Goal: Task Accomplishment & Management: Complete application form

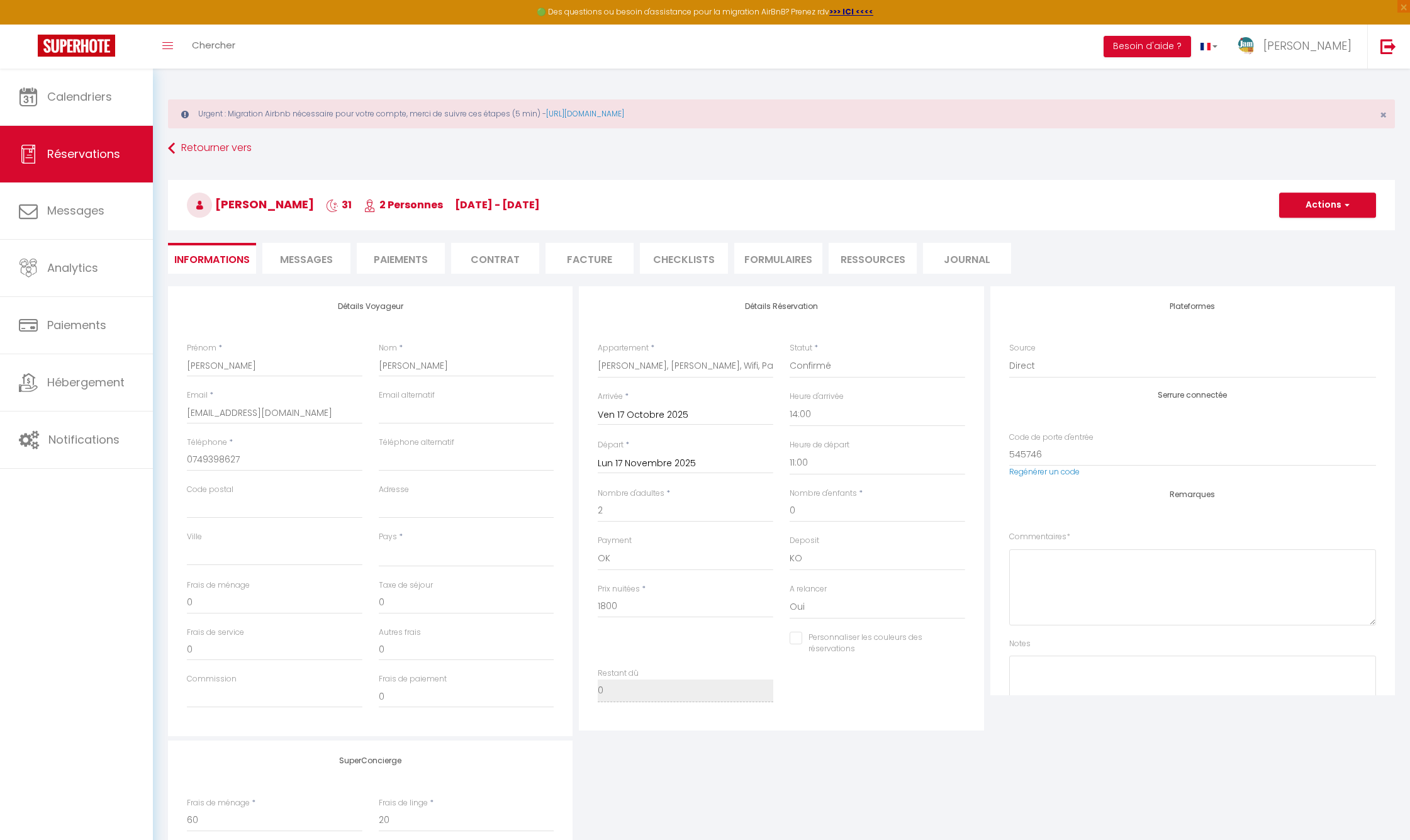
select select
select select "63282"
select select "14:00"
select select "11:00"
select select "14"
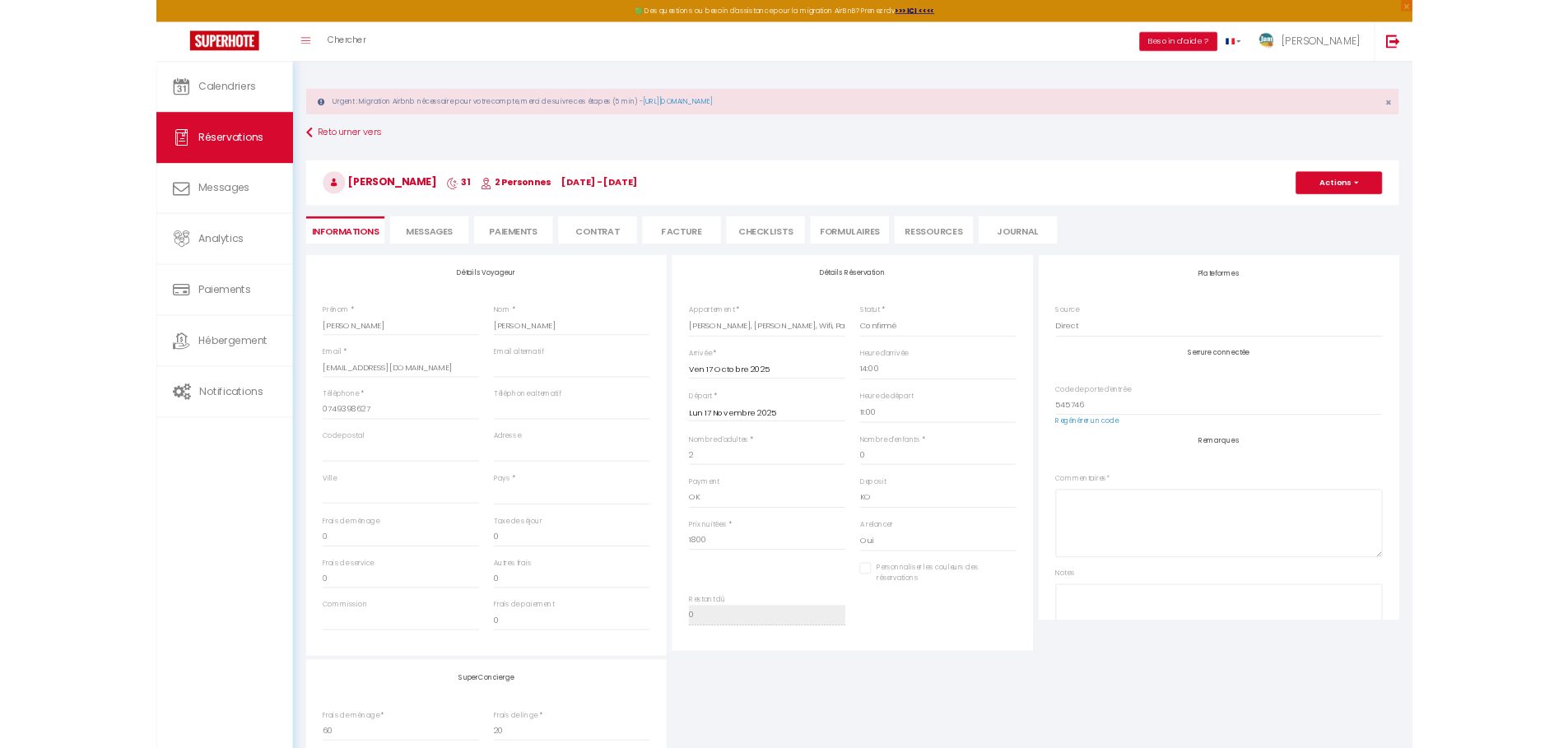
scroll to position [203, 0]
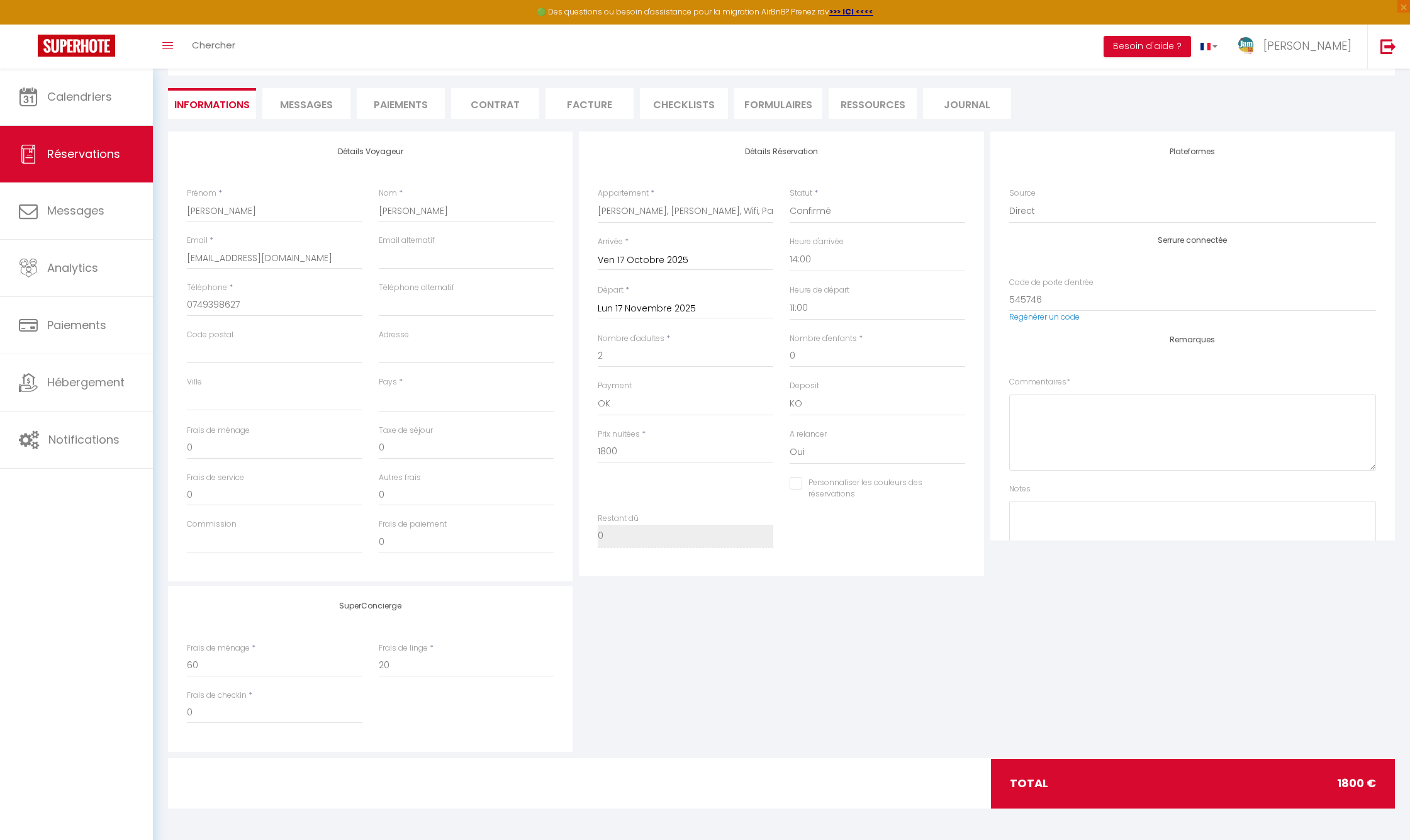
select select
checkbox input "false"
select select
checkbox input "false"
select select
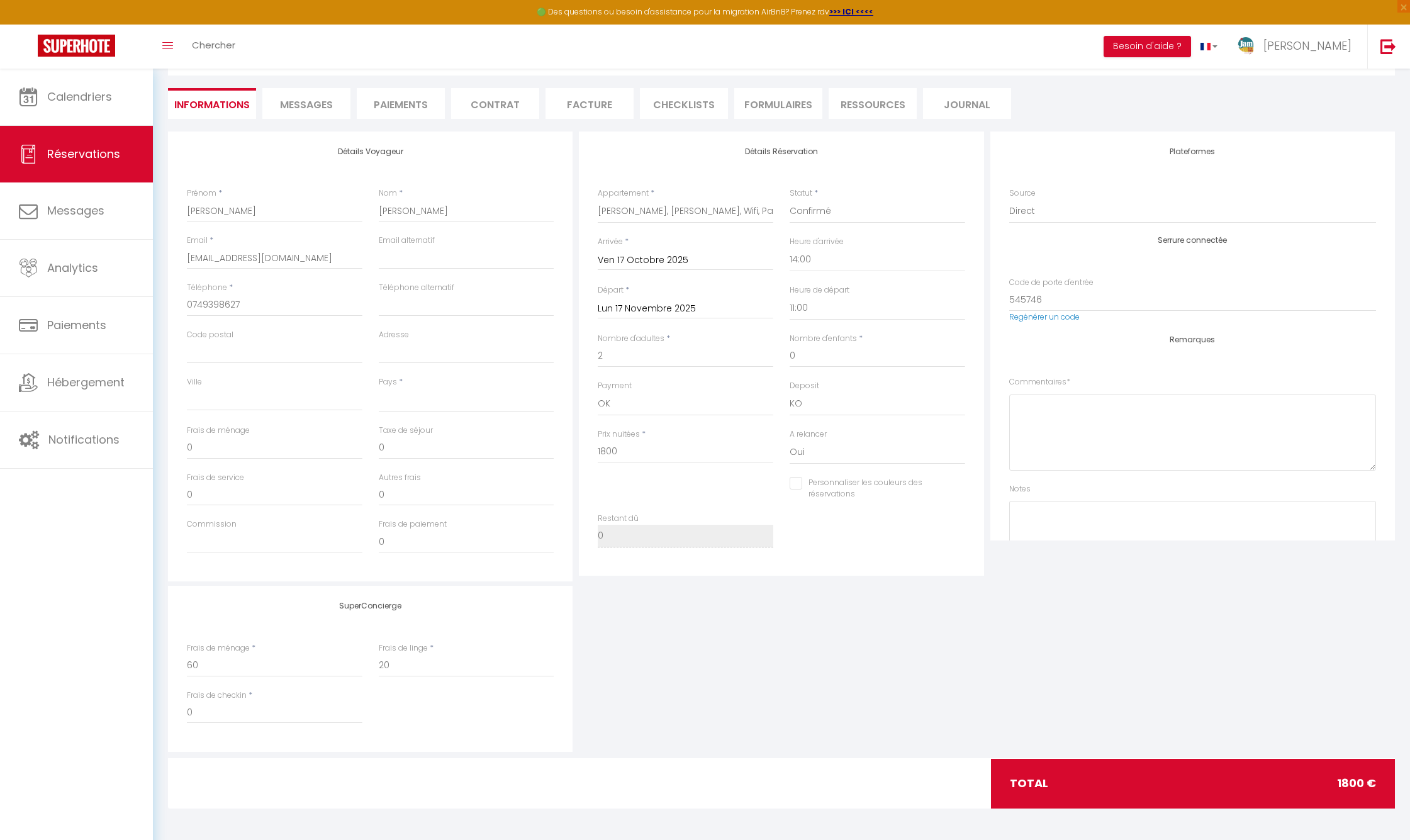
checkbox input "false"
select select
checkbox input "false"
select select
checkbox input "false"
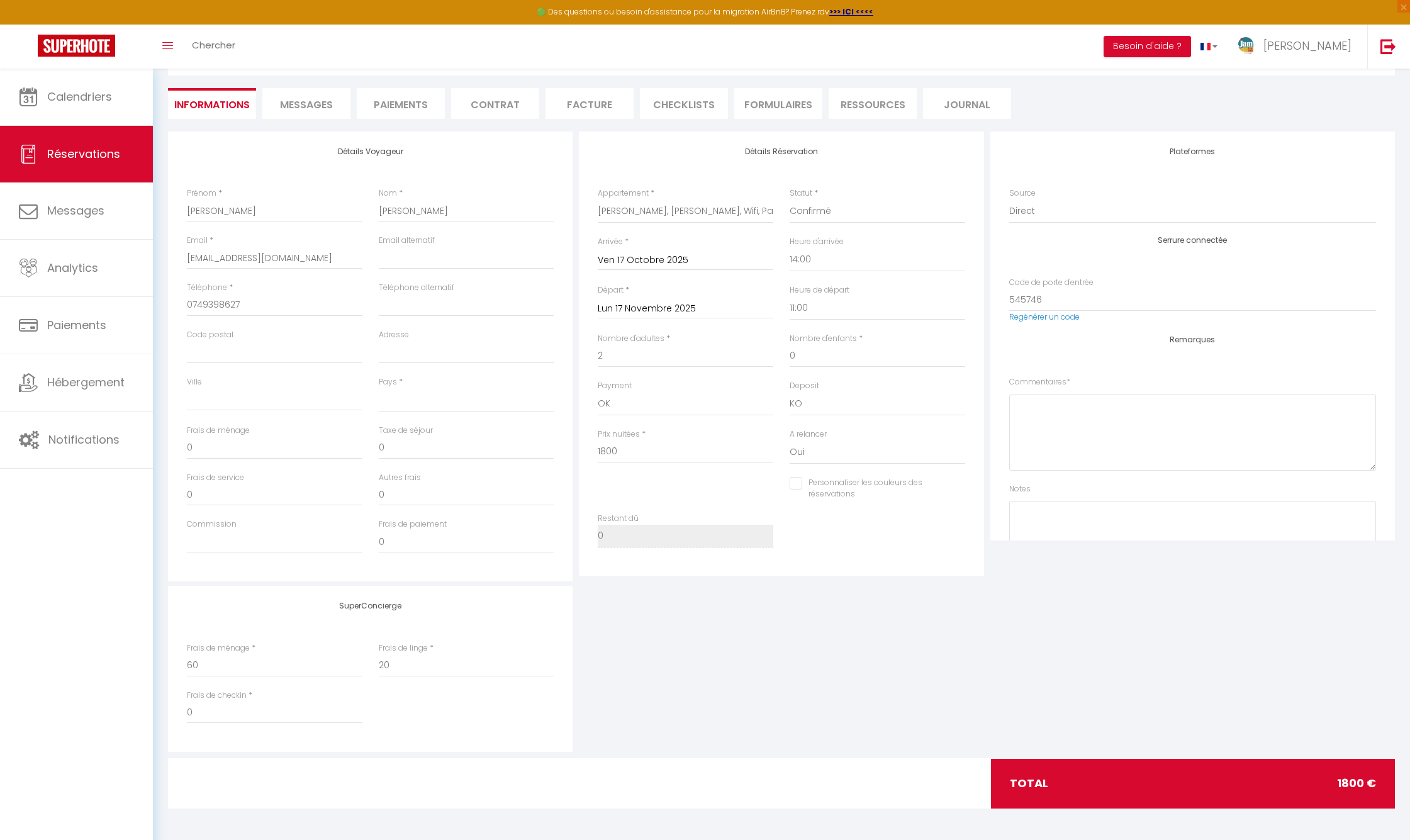
select select
checkbox input "false"
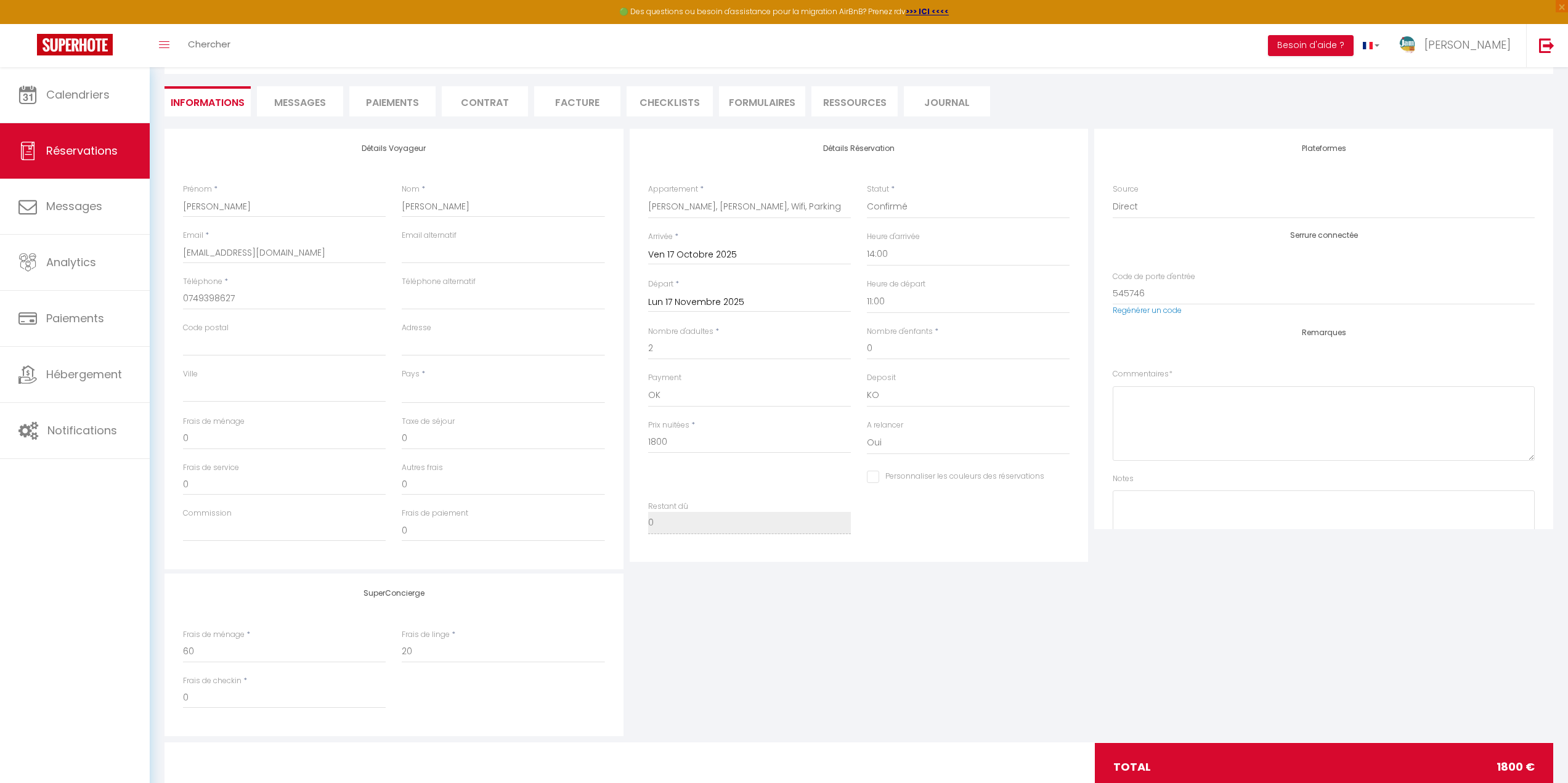
select select
checkbox input "false"
select select
checkbox input "false"
select select
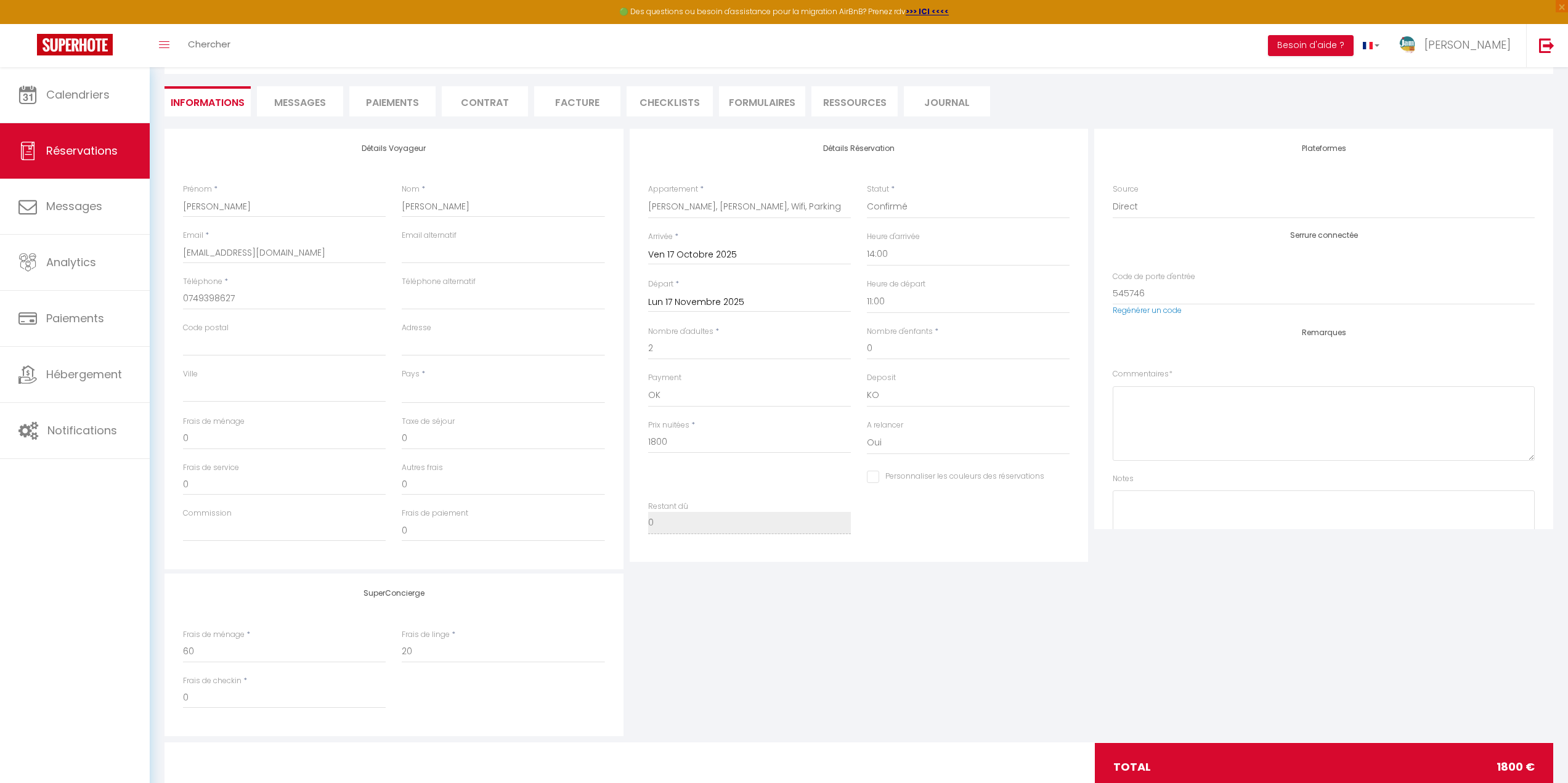
checkbox input "false"
select select
checkbox input "false"
select select
checkbox input "false"
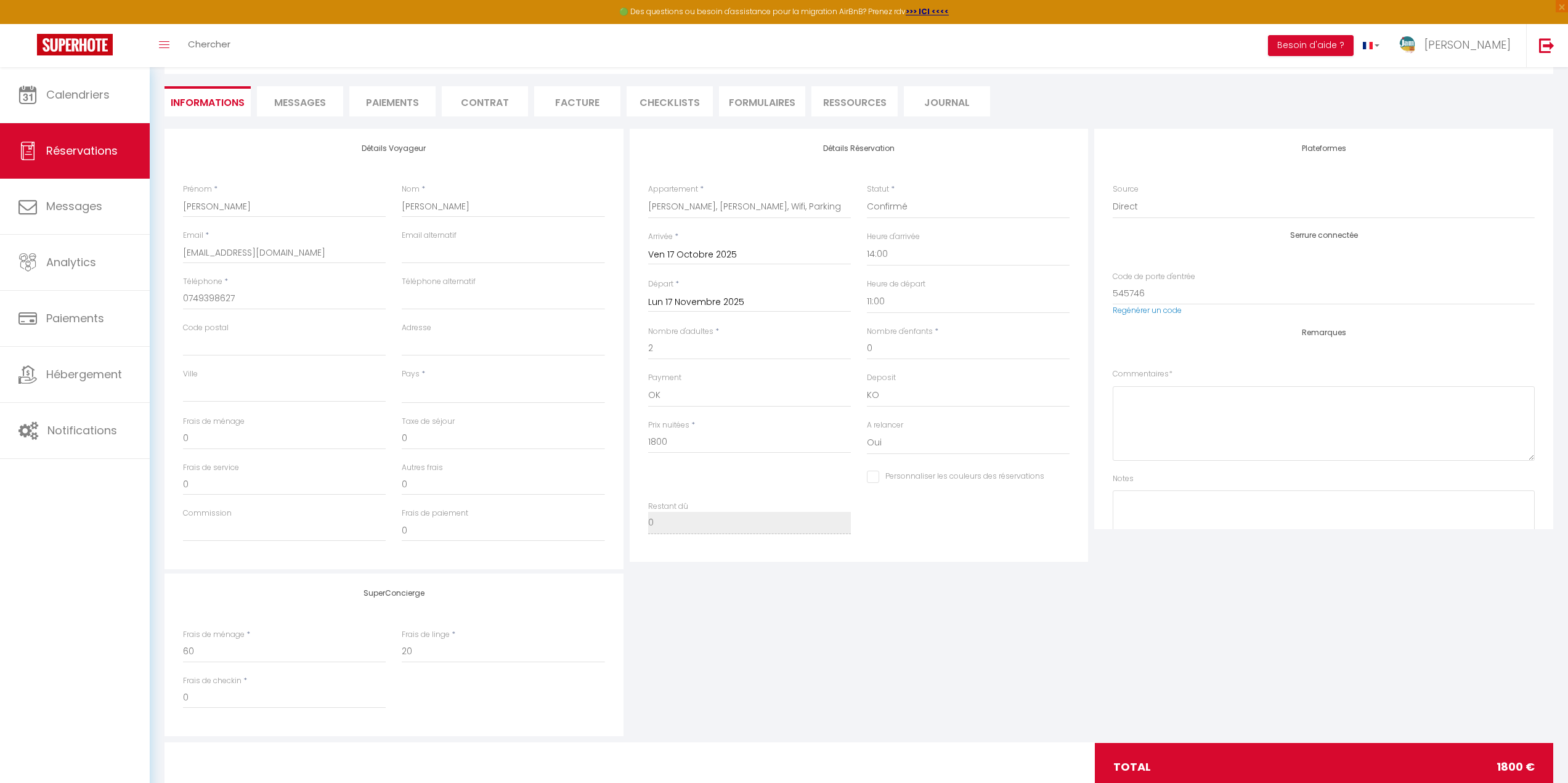
select select
checkbox input "false"
select select
checkbox input "false"
select select
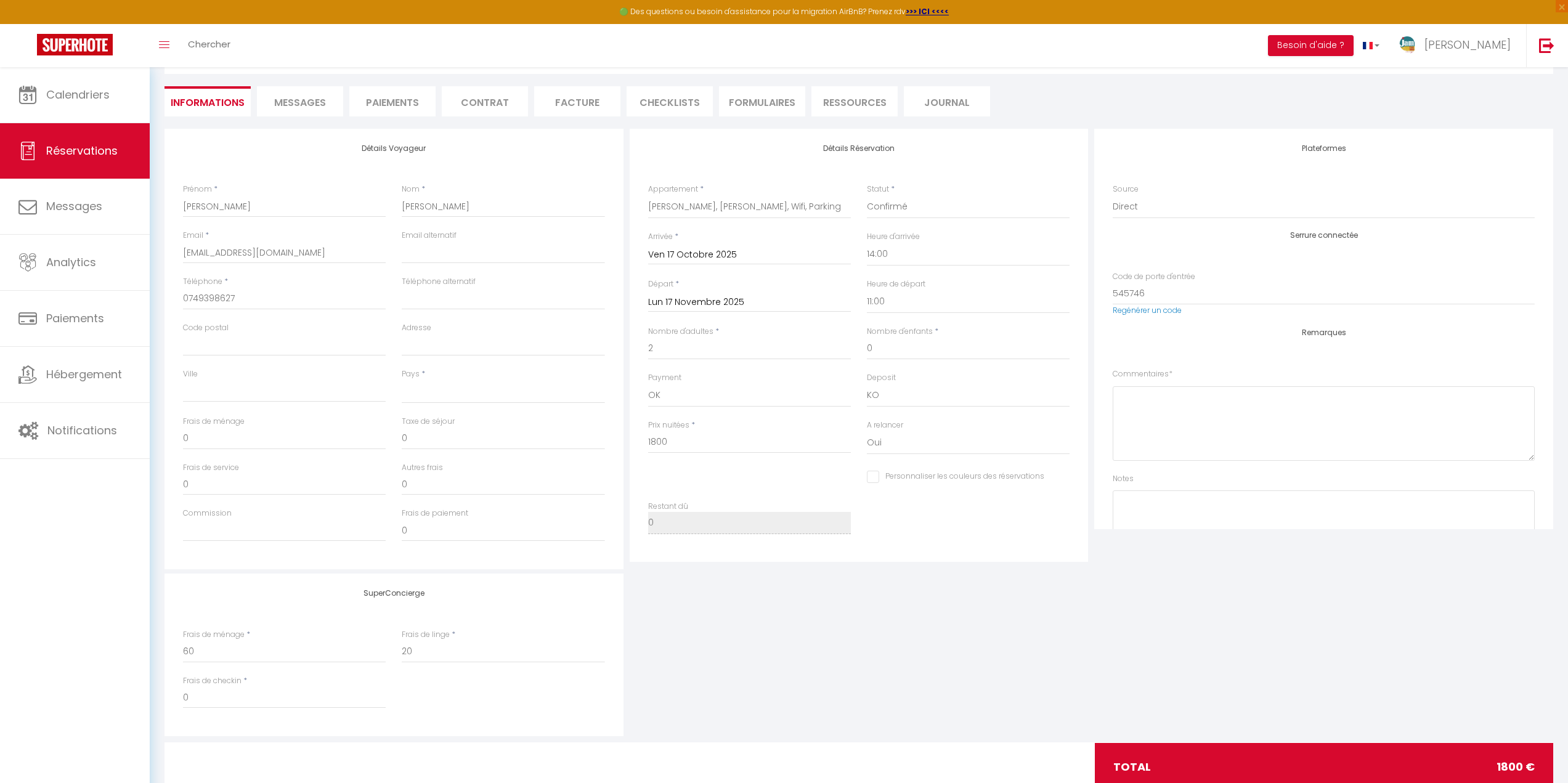
checkbox input "false"
select select
checkbox input "false"
select select
checkbox input "false"
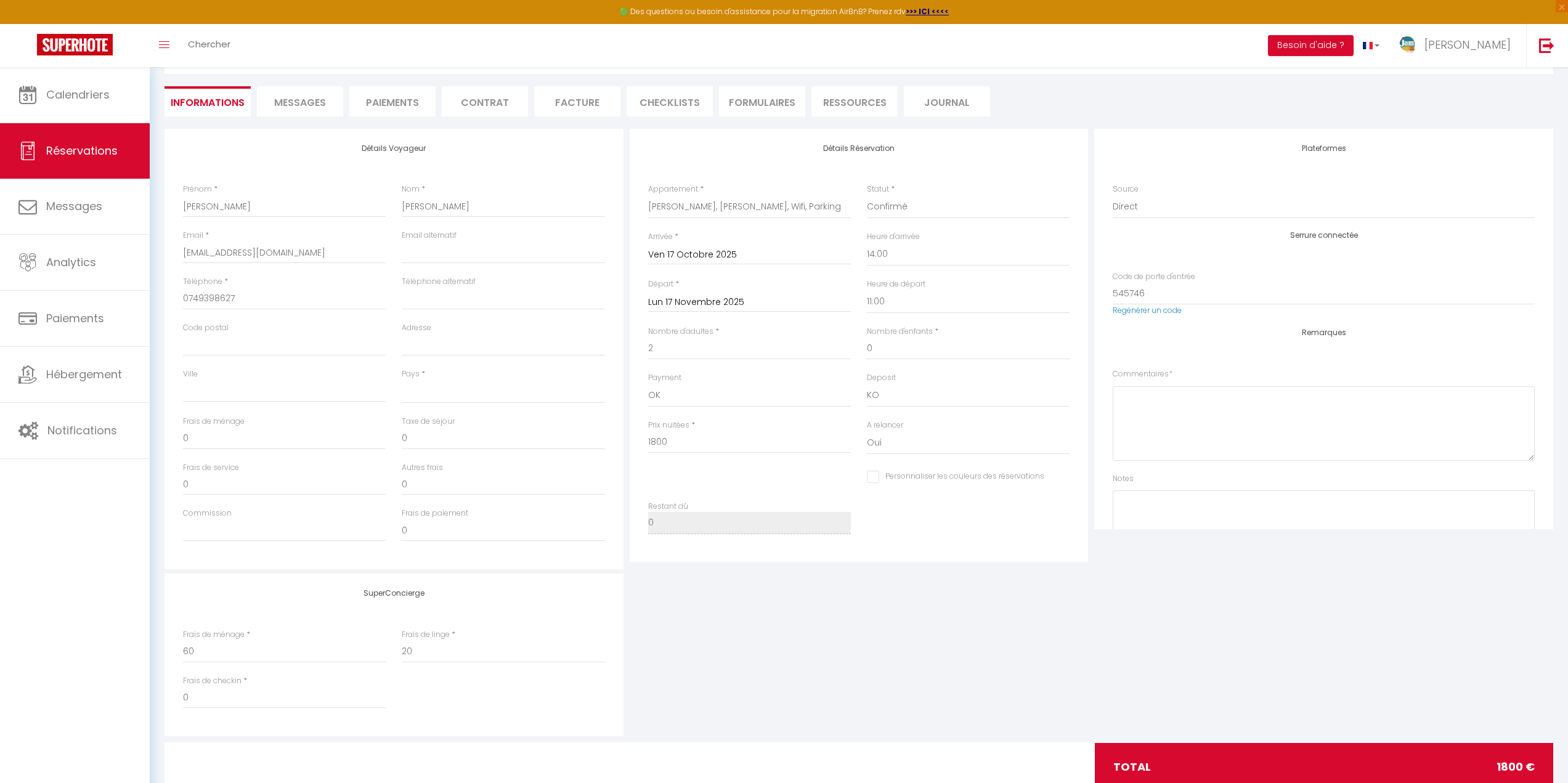
select select
checkbox input "false"
select select
checkbox input "false"
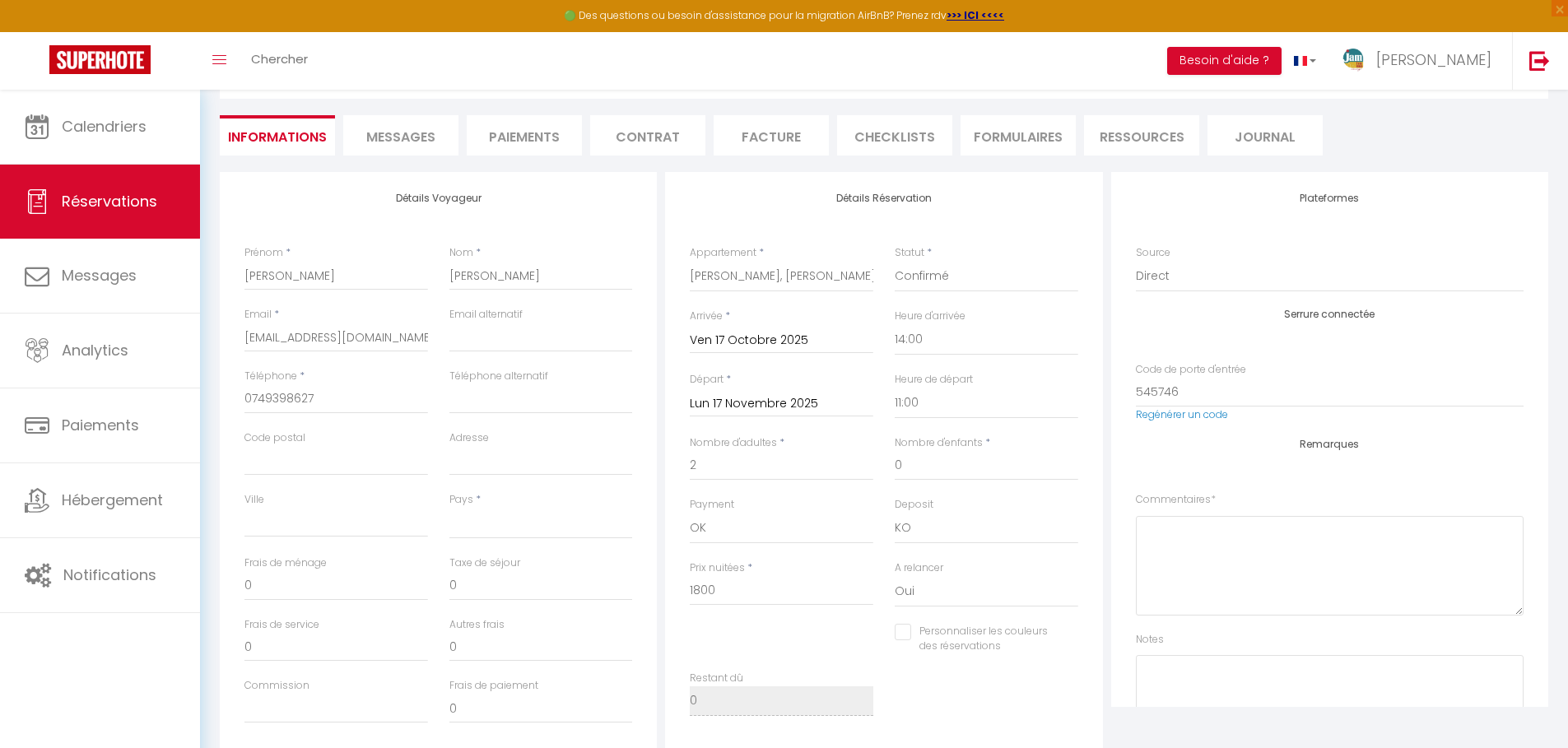
select select
checkbox input "false"
select select
checkbox input "false"
select select
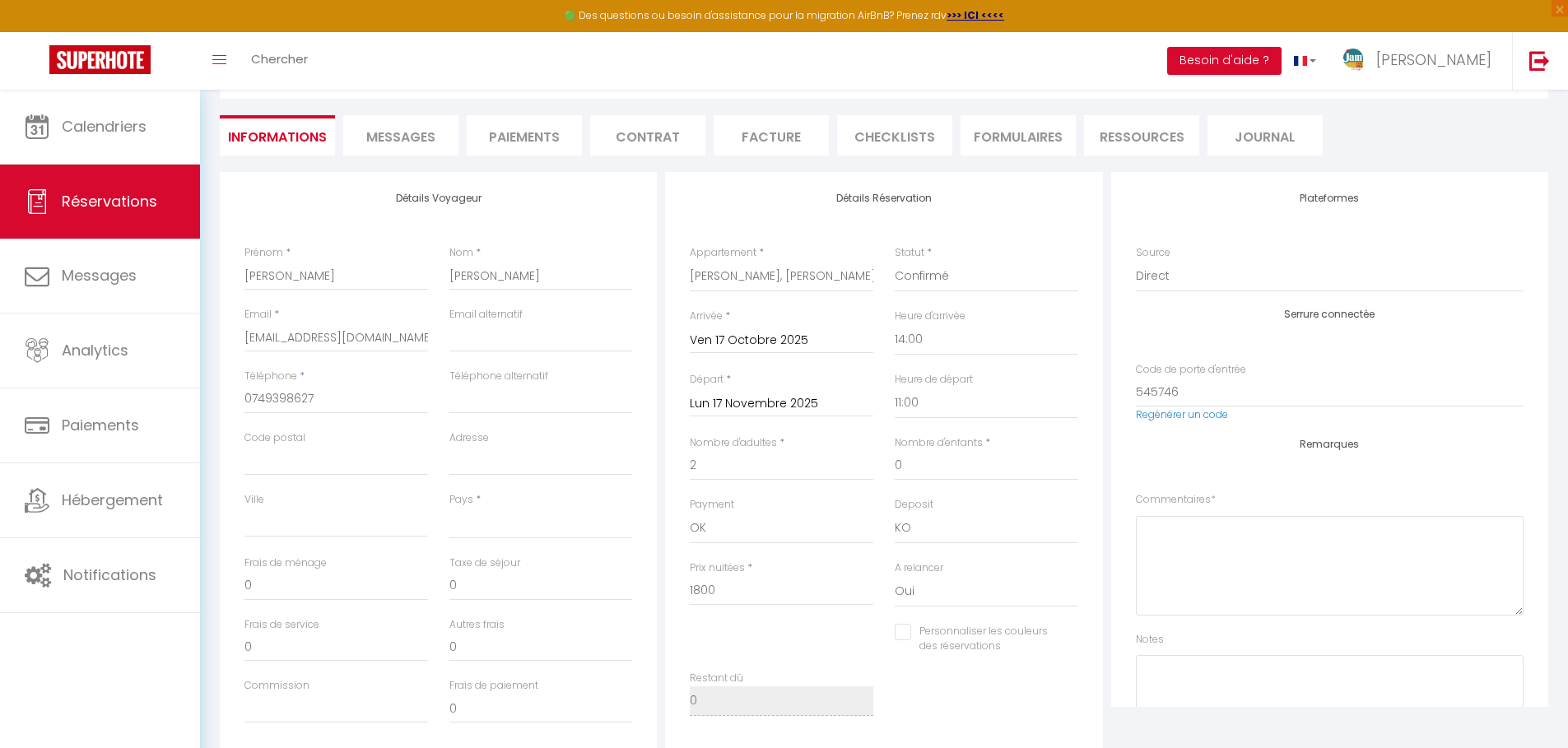
checkbox input "false"
select select
checkbox input "false"
select select
checkbox input "false"
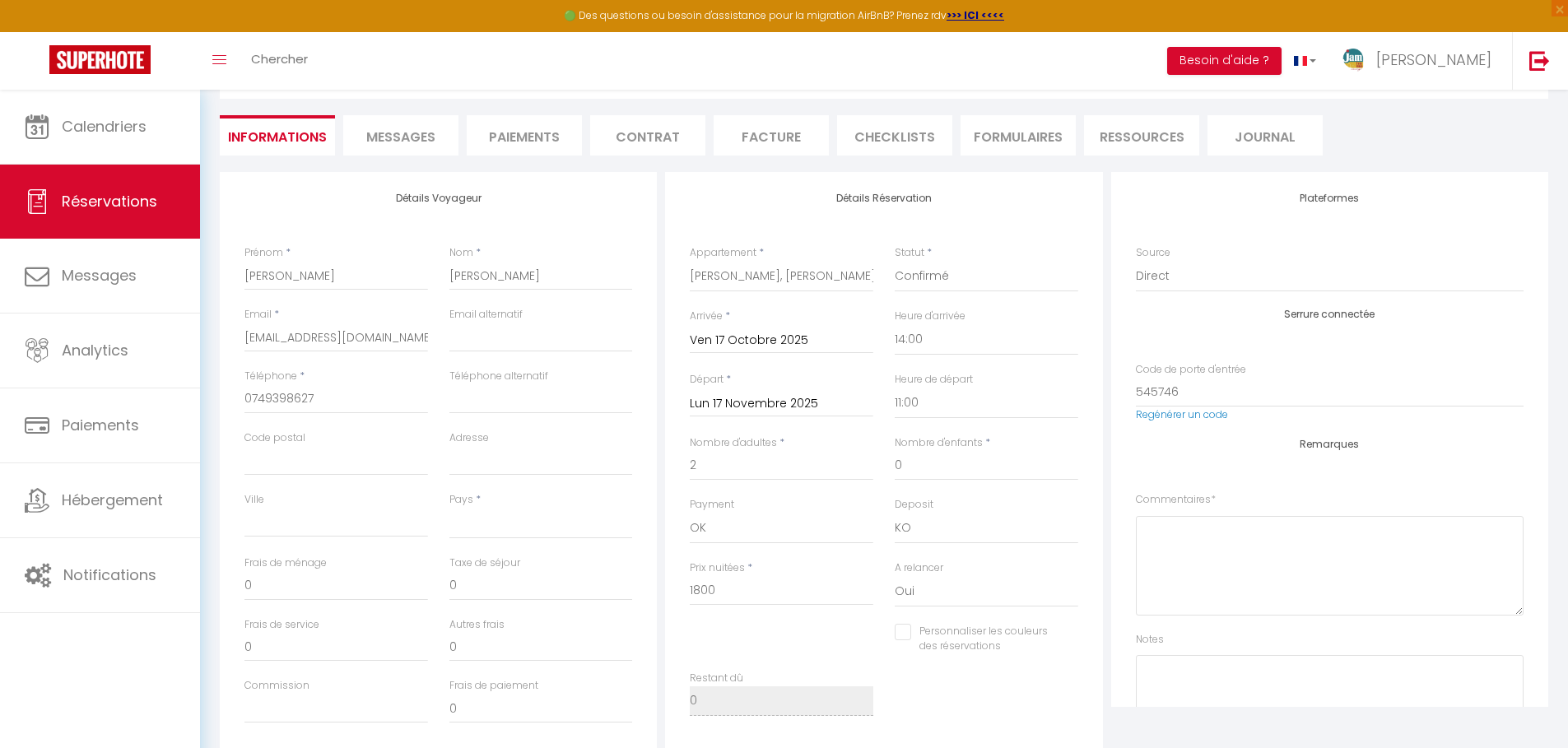
select select
checkbox input "false"
select select
checkbox input "false"
select select
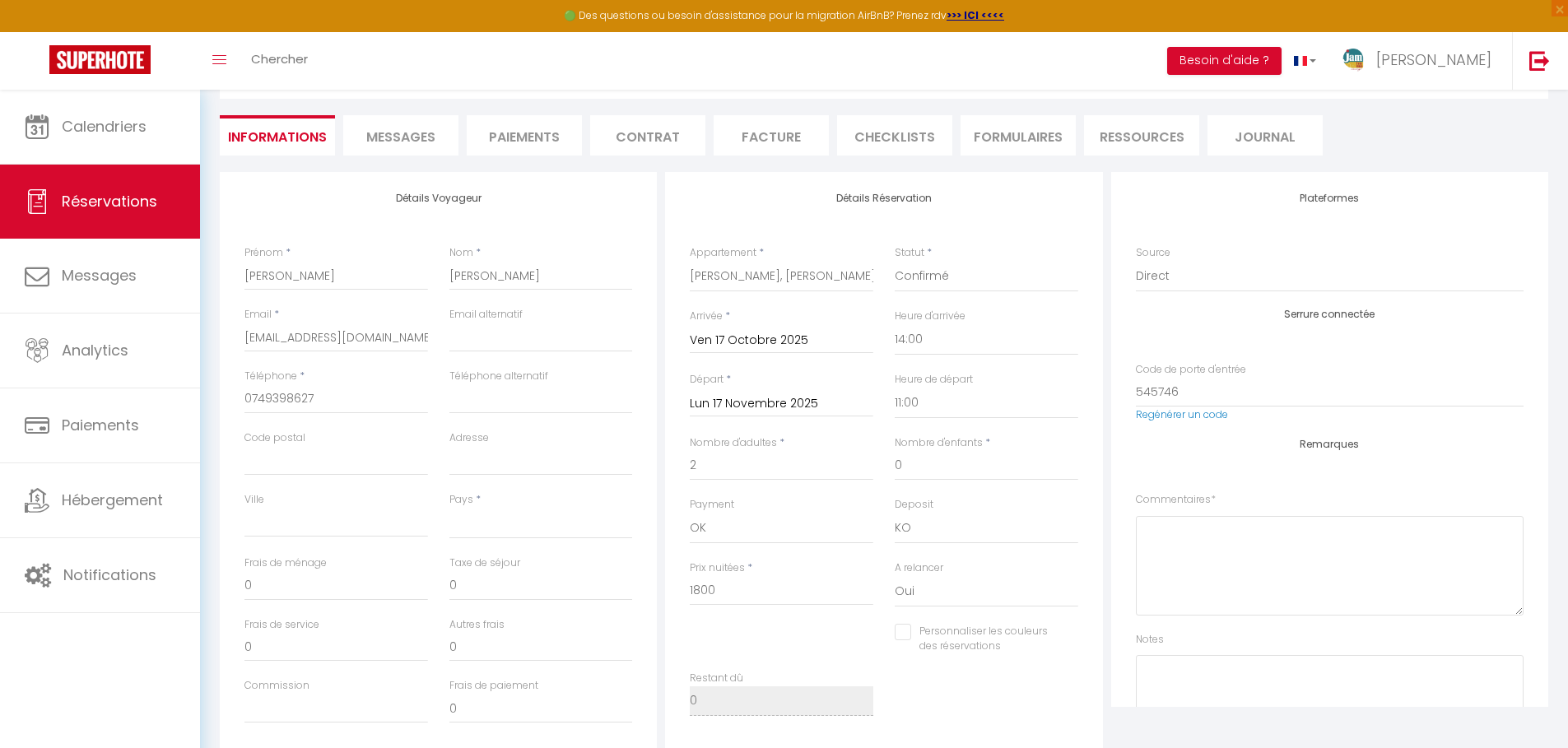
checkbox input "false"
select select
checkbox input "false"
select select
checkbox input "false"
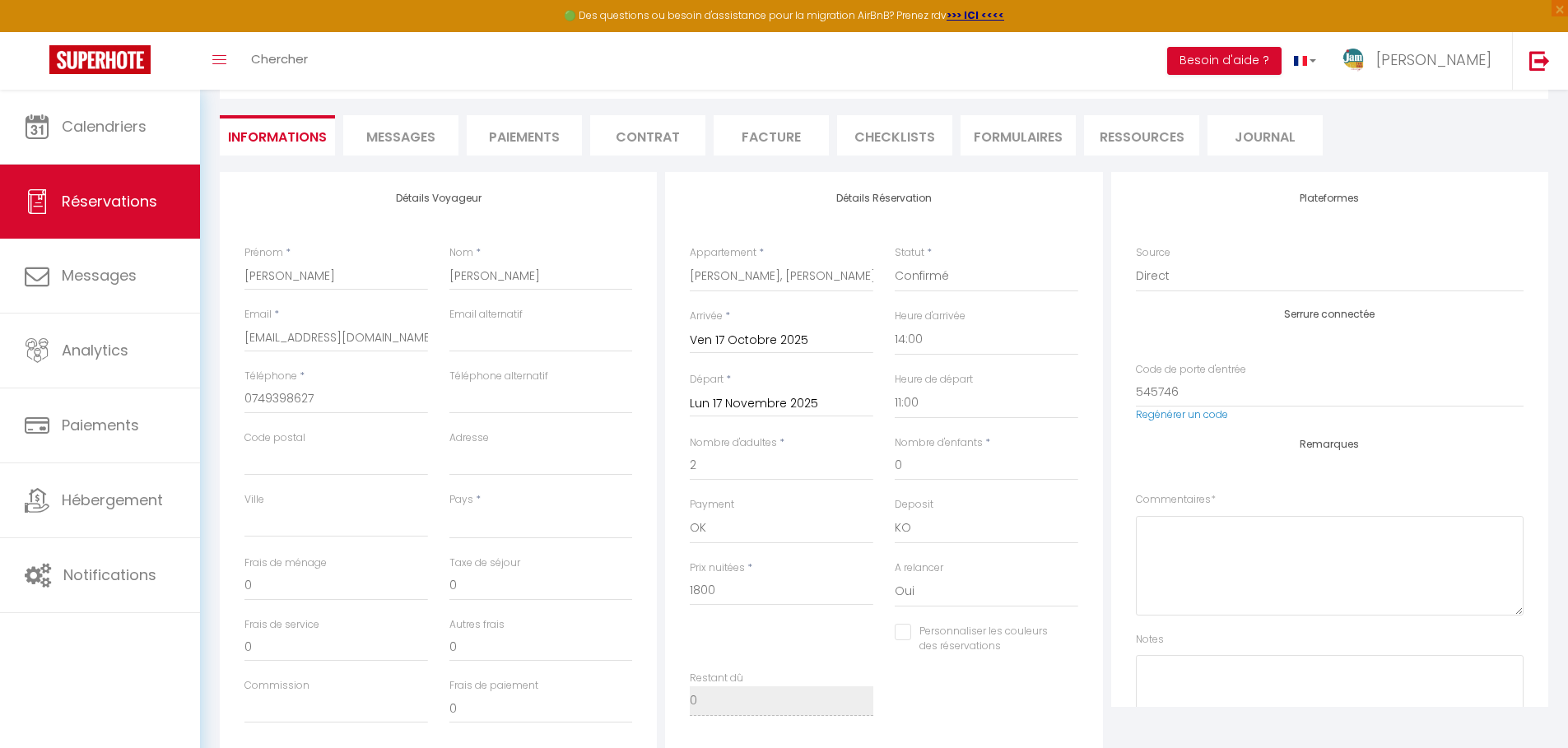
select select
checkbox input "false"
select select
checkbox input "false"
select select
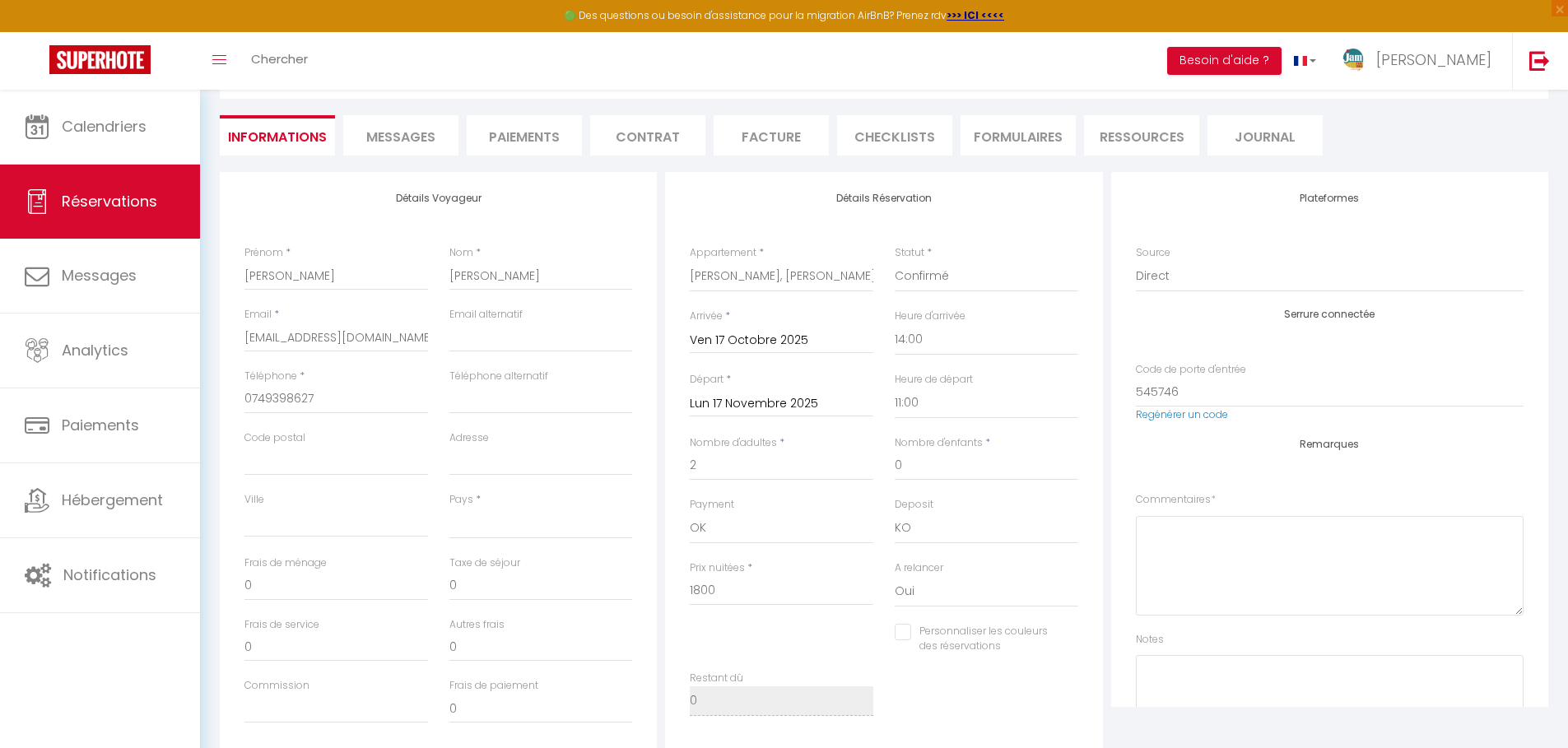
checkbox input "false"
select select
checkbox input "false"
select select
checkbox input "false"
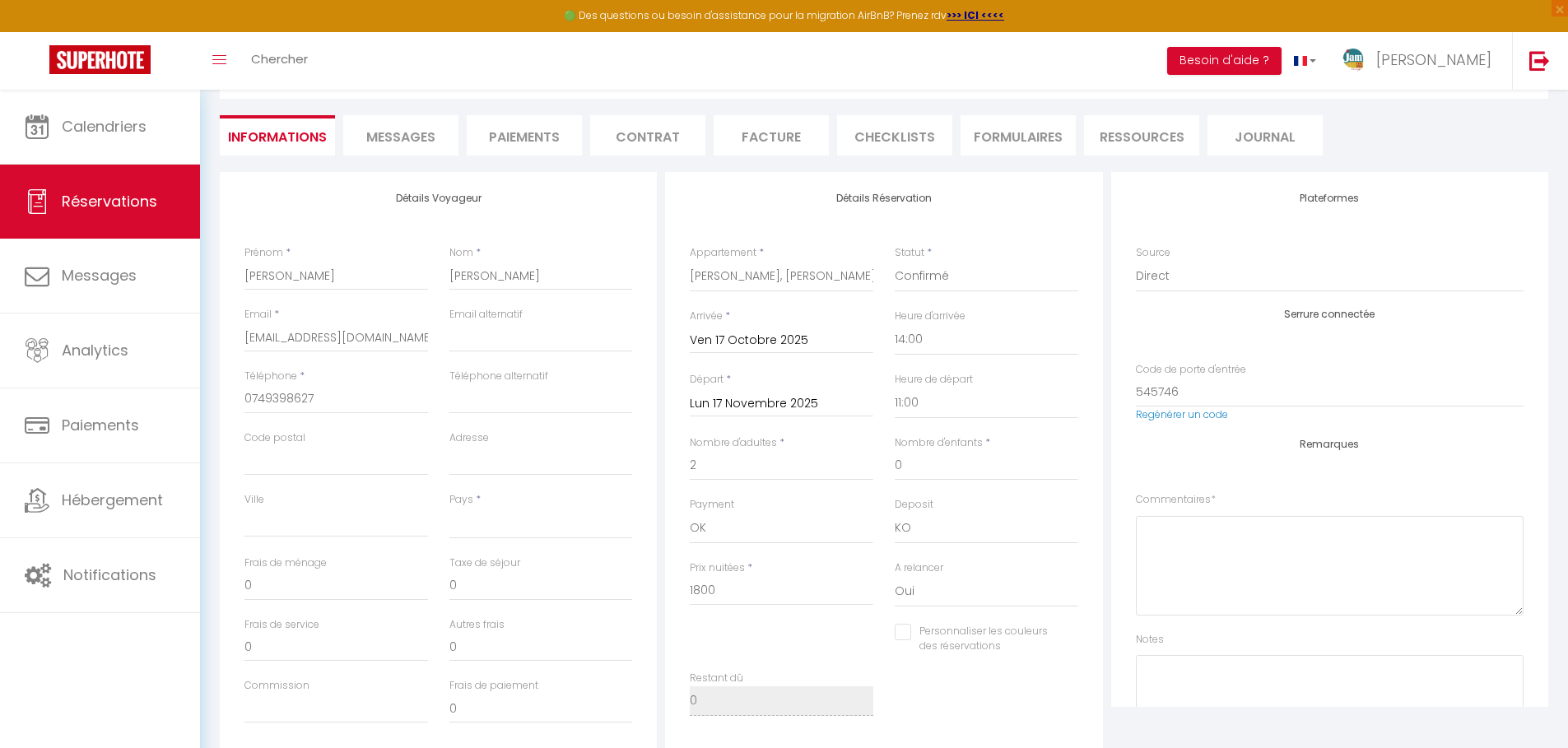
select select
checkbox input "false"
select select
checkbox input "false"
select select
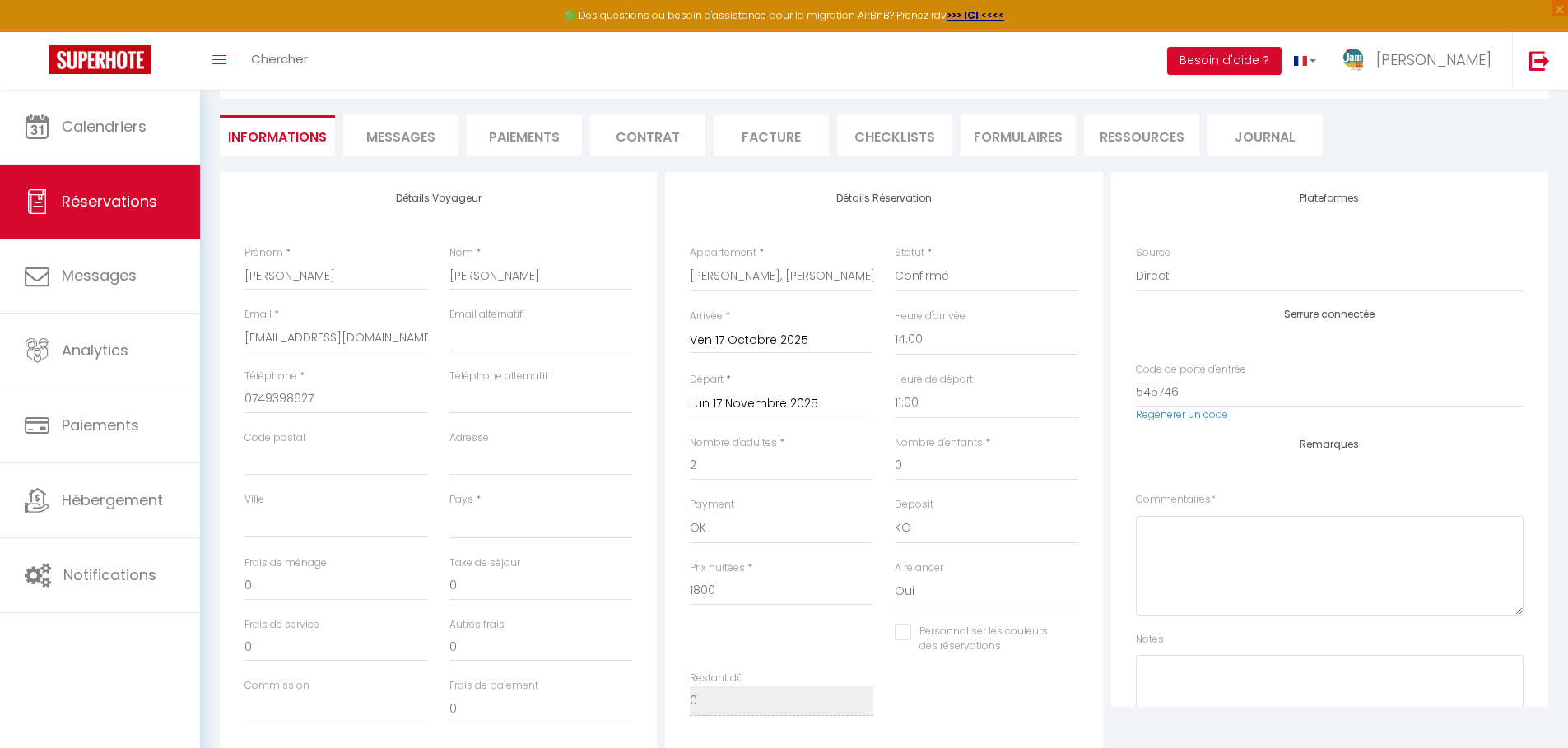
checkbox input "false"
select select
checkbox input "false"
select select
checkbox input "false"
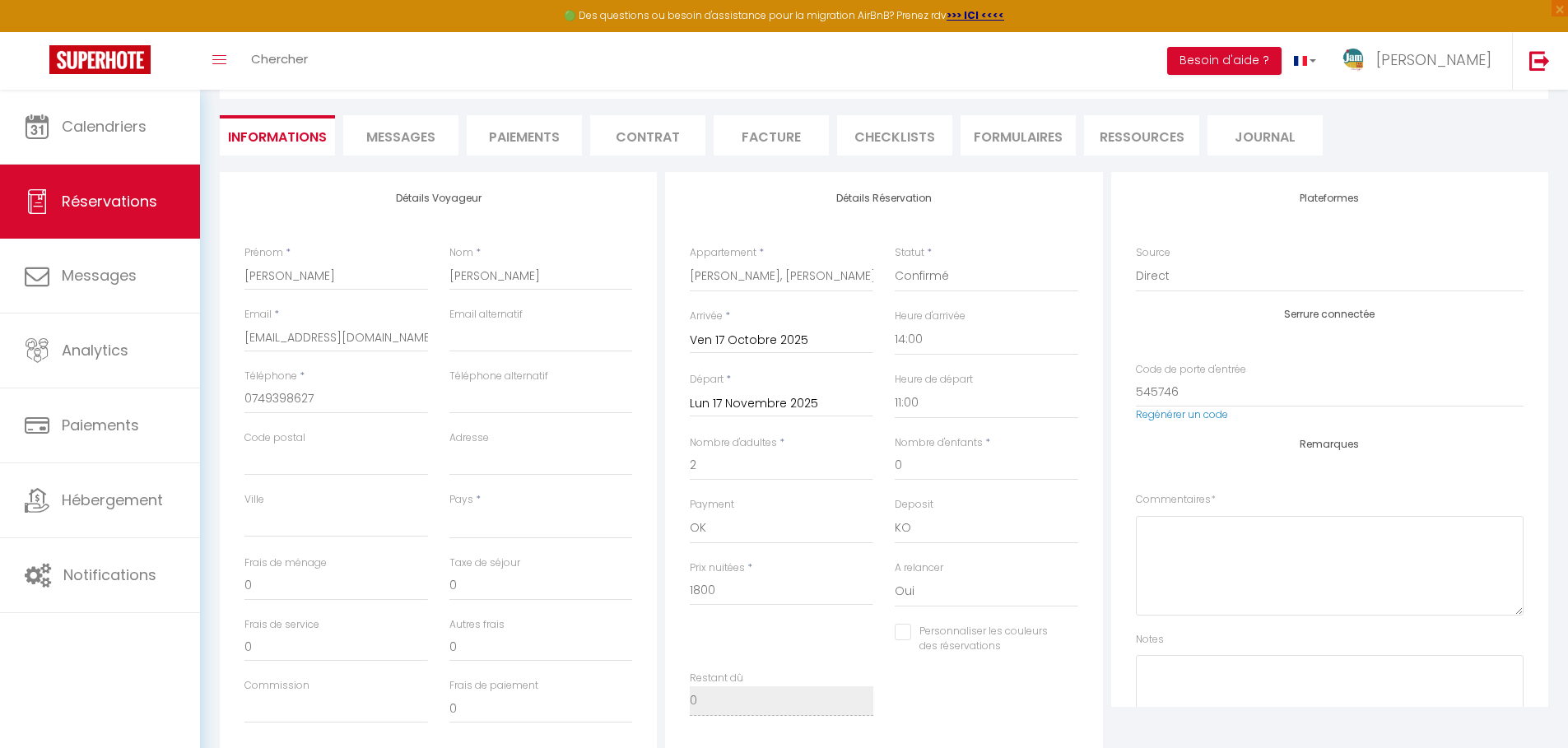
select select
checkbox input "false"
select select
checkbox input "false"
select select
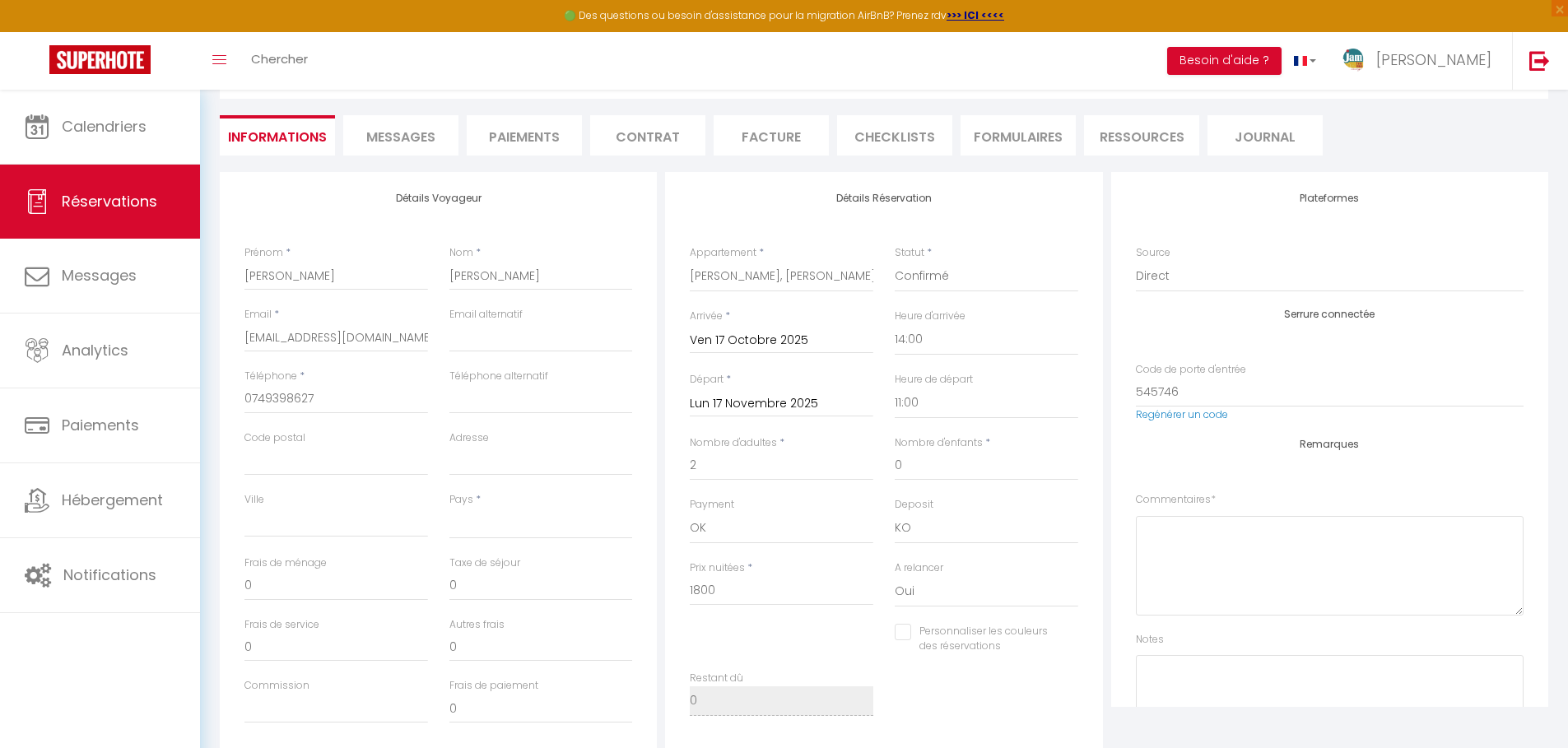
checkbox input "false"
select select
checkbox input "false"
select select
checkbox input "false"
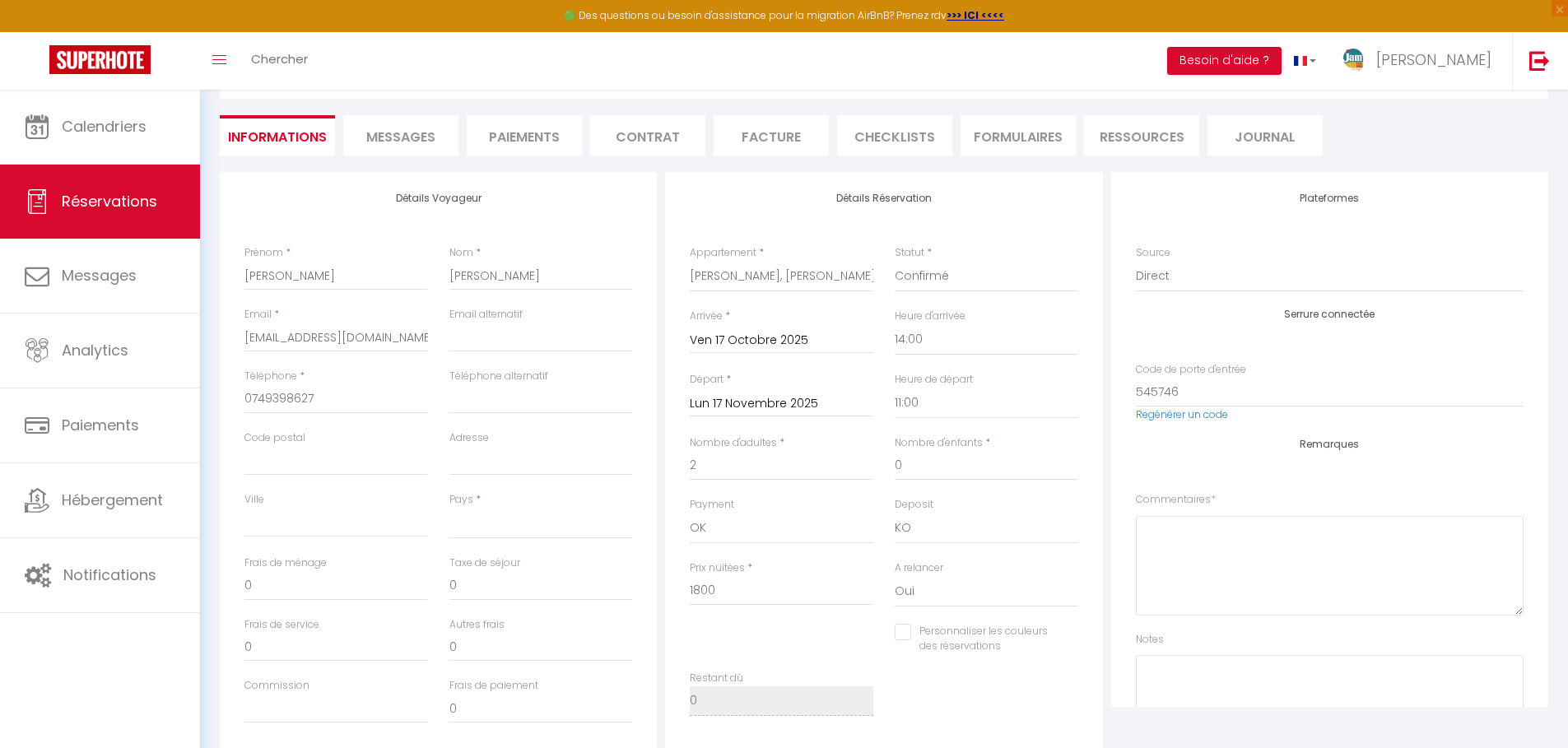
select select
checkbox input "false"
select select
checkbox input "false"
select select
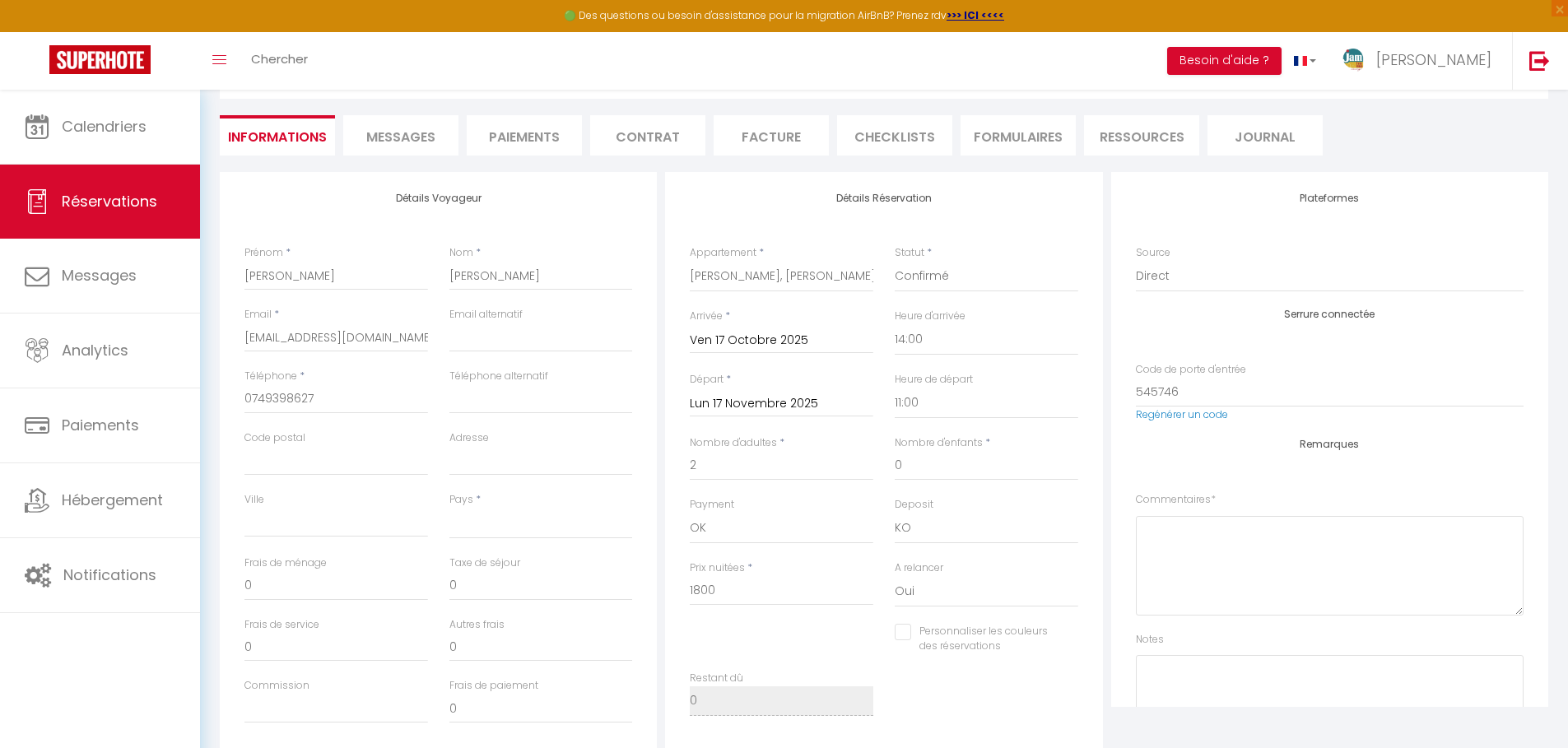
checkbox input "false"
select select
checkbox input "false"
select select
checkbox input "false"
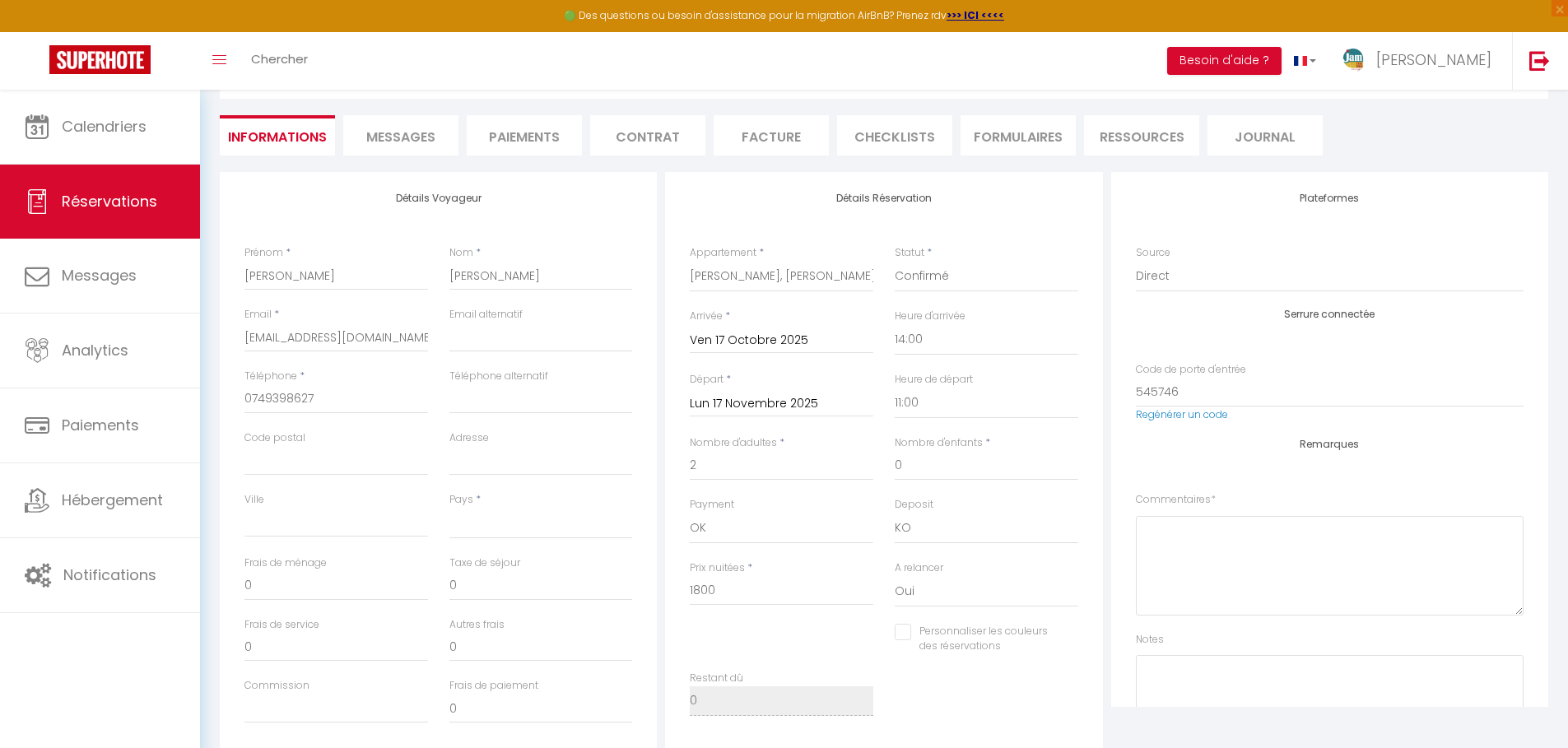
select select
checkbox input "false"
select select
checkbox input "false"
select select
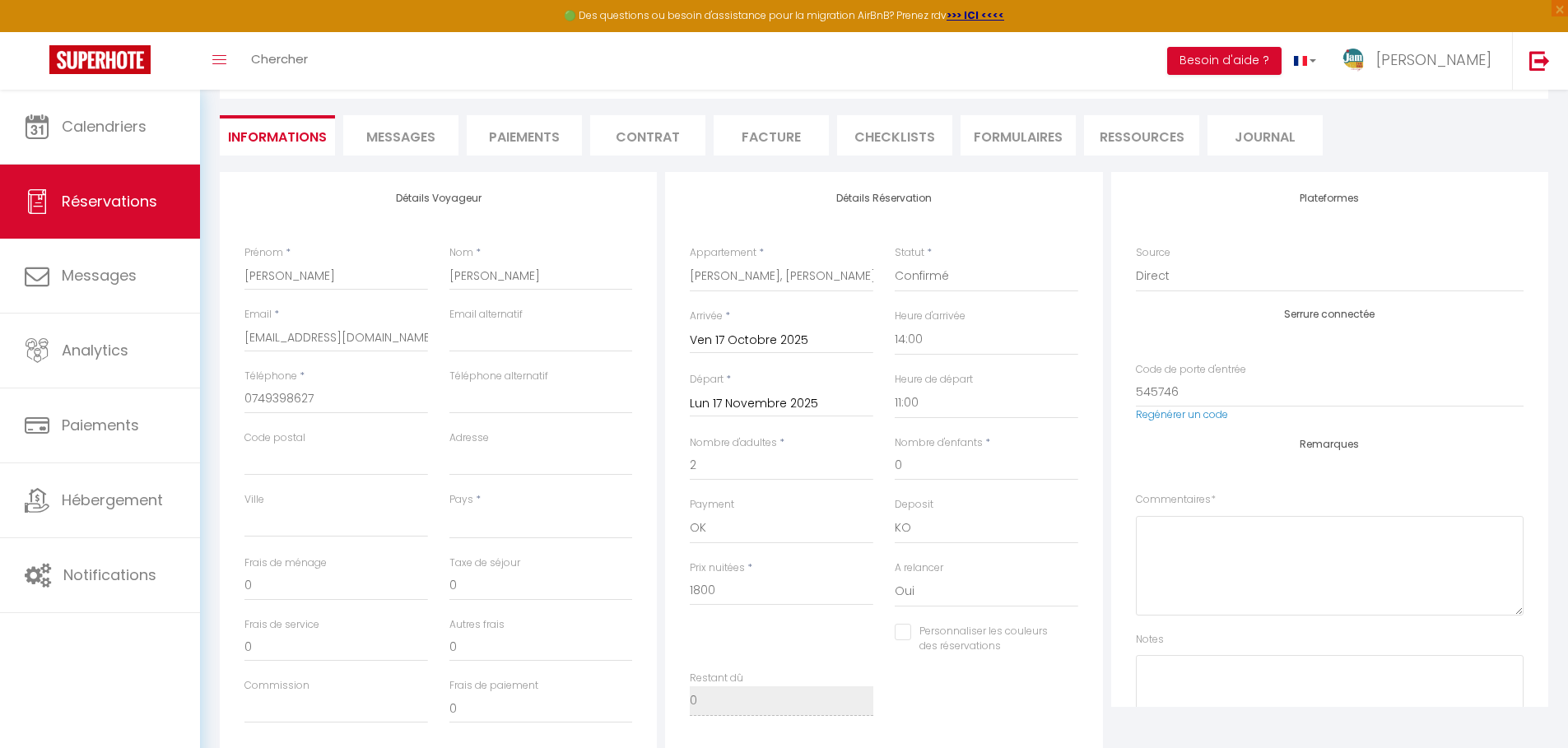
checkbox input "false"
select select
checkbox input "false"
select select
checkbox input "false"
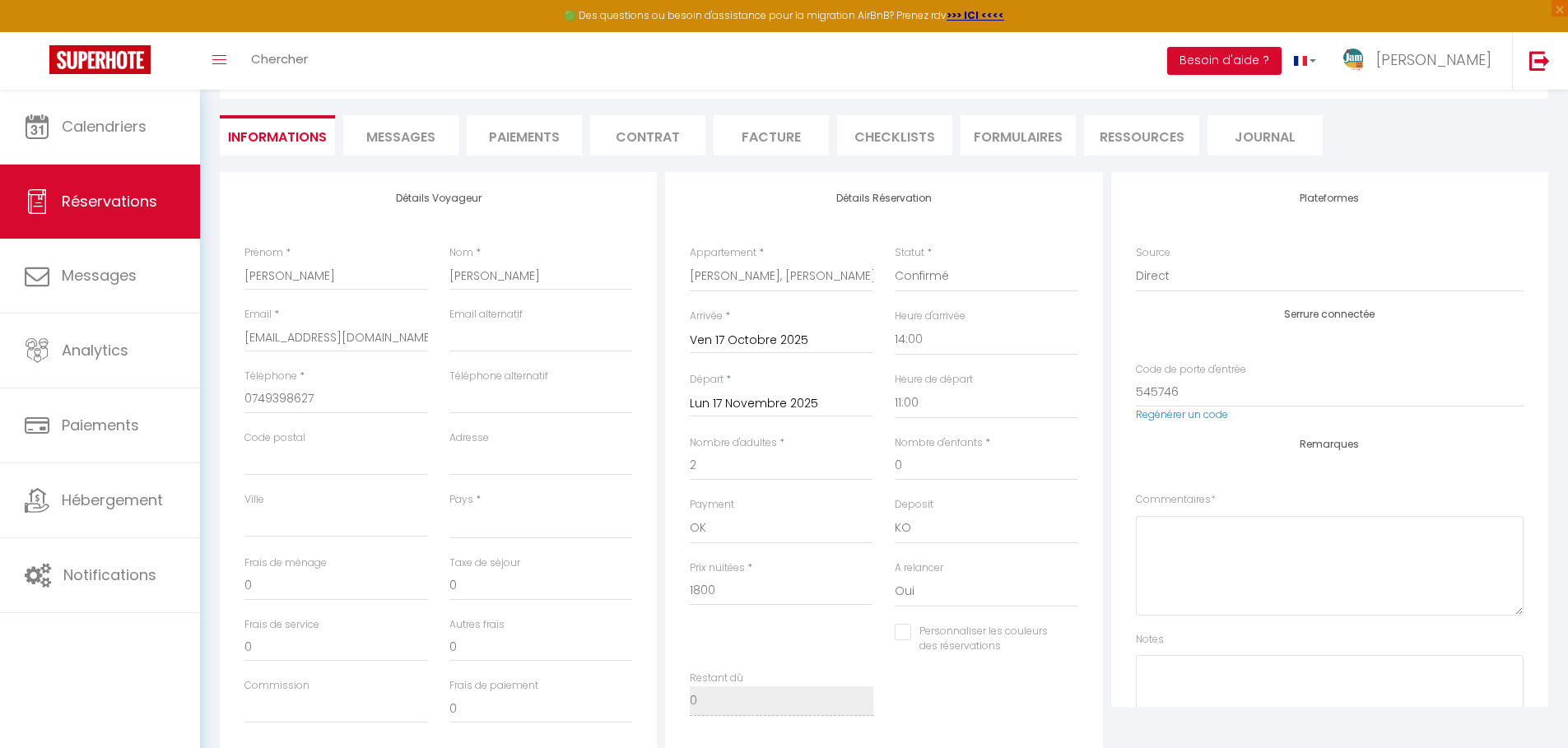
select select
checkbox input "false"
select select
checkbox input "false"
select select
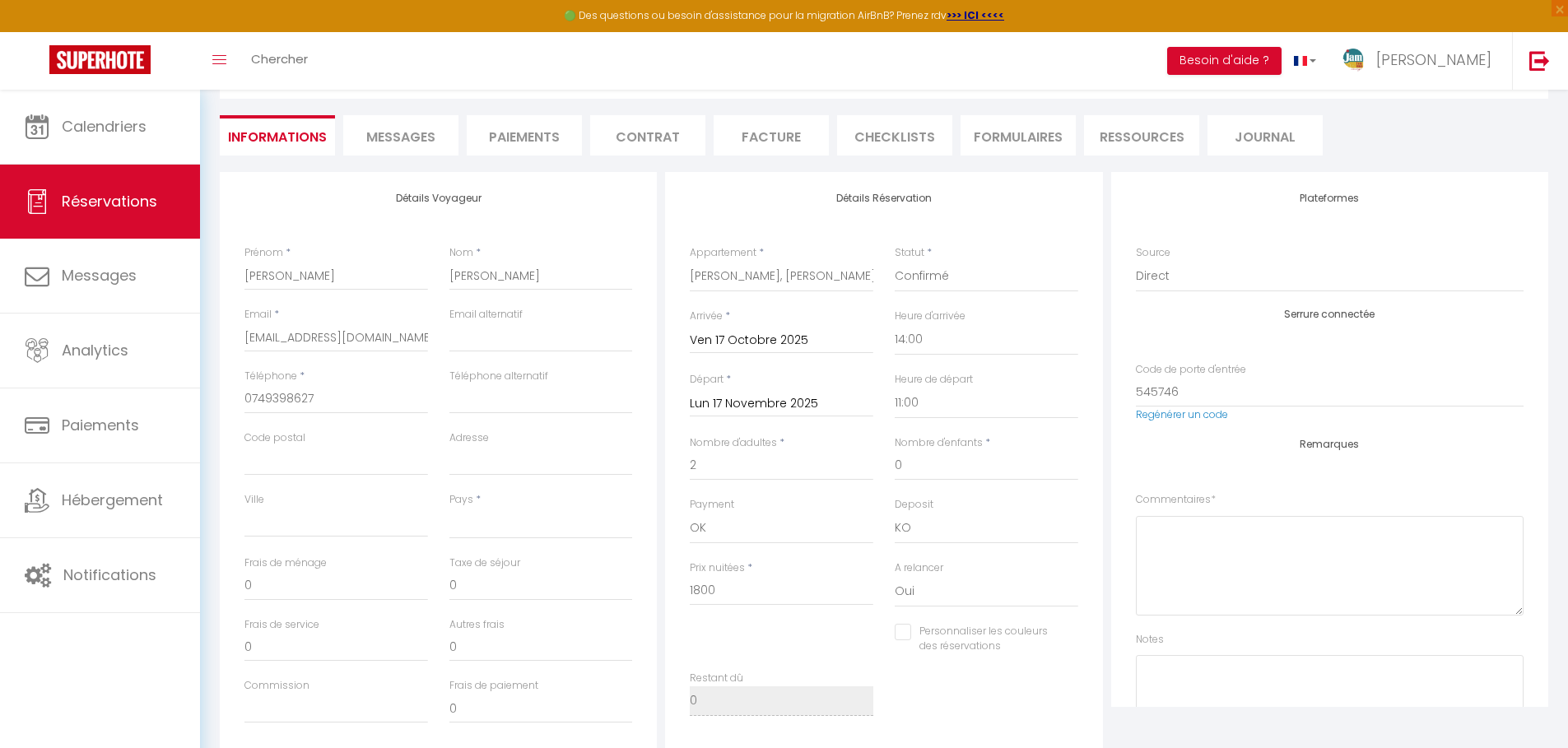
checkbox input "false"
select select
checkbox input "false"
select select
checkbox input "false"
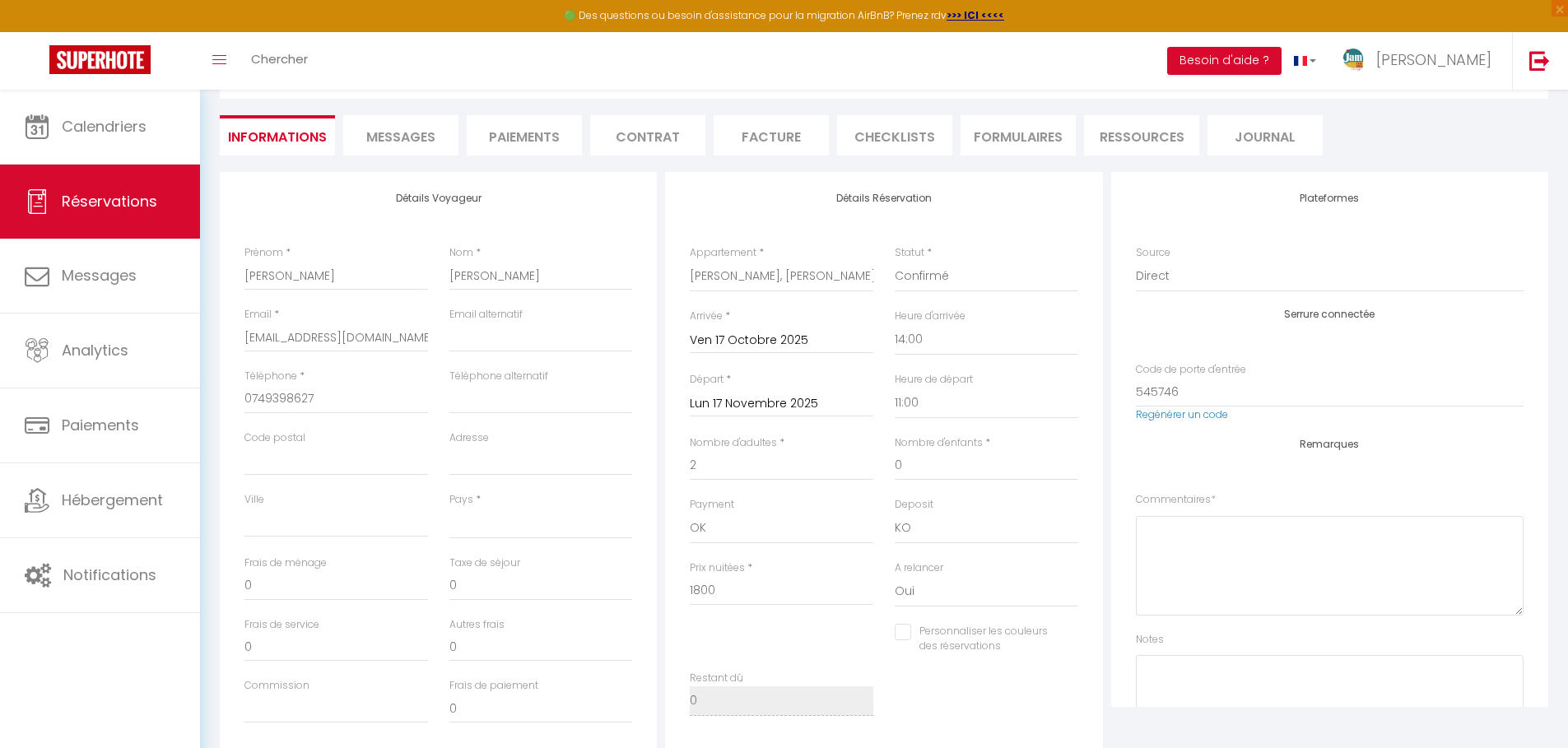
select select
checkbox input "false"
select select
checkbox input "false"
select select
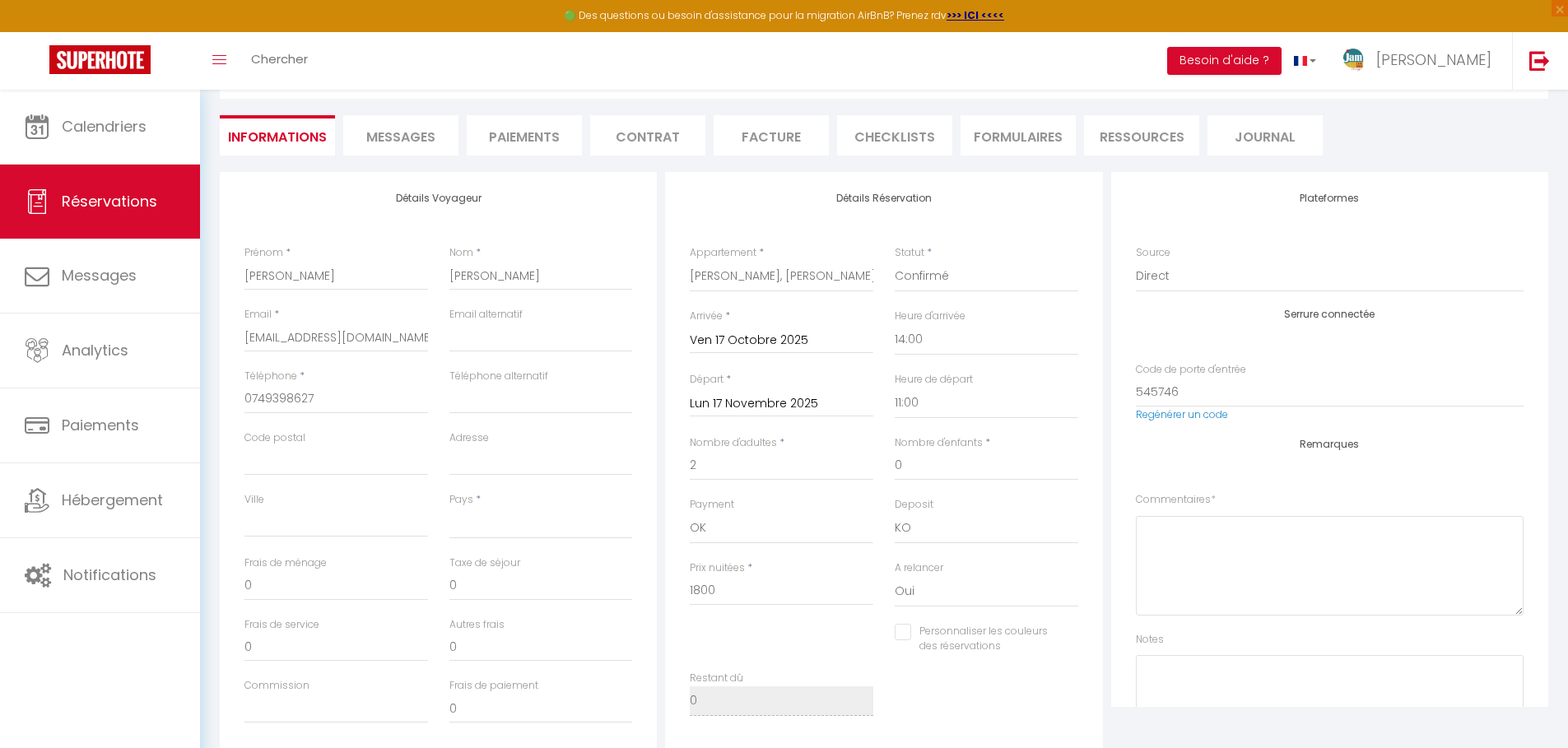
checkbox input "false"
select select
checkbox input "false"
select select
checkbox input "false"
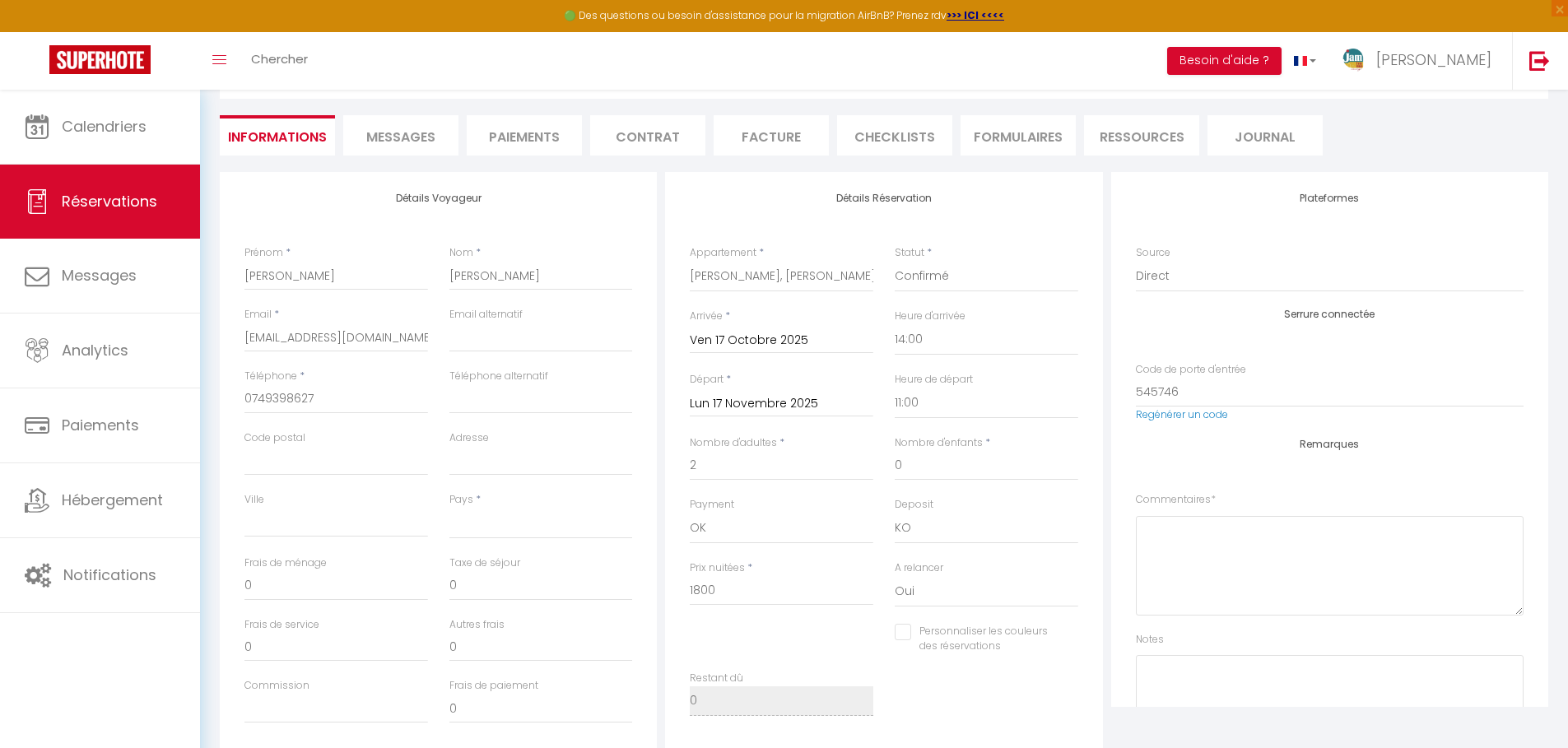
select select
checkbox input "false"
select select
checkbox input "false"
select select
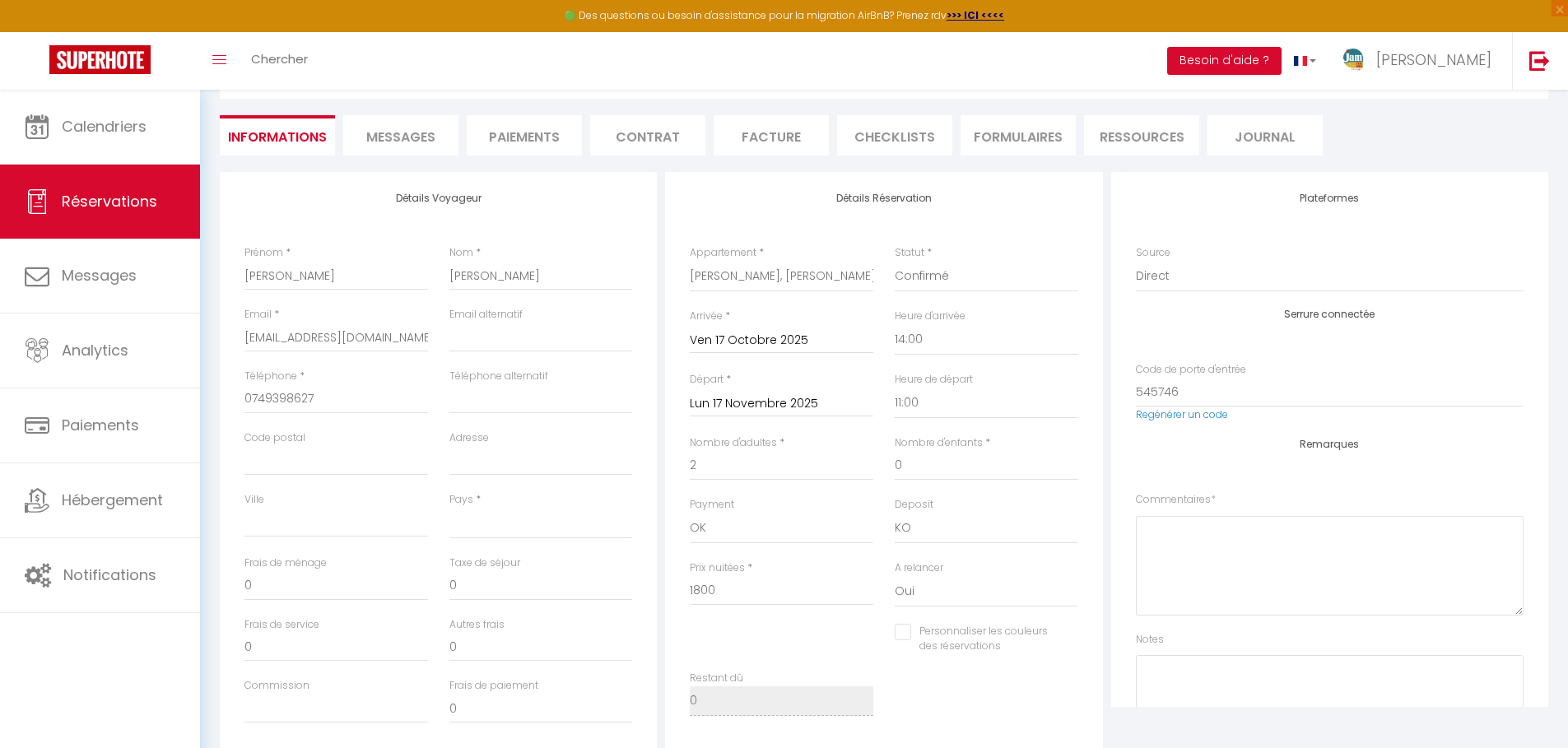
checkbox input "false"
